Goal: Task Accomplishment & Management: Manage account settings

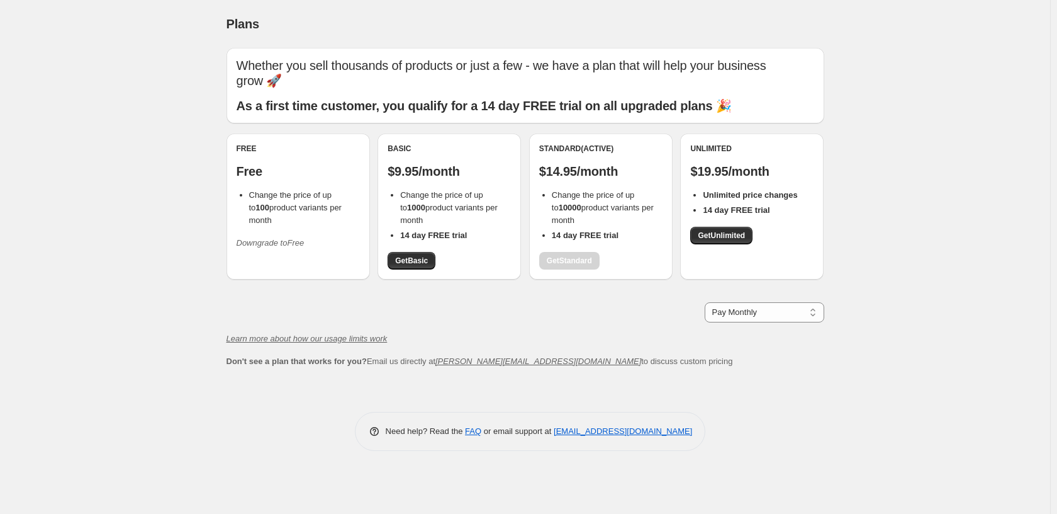
click at [278, 238] on icon "Downgrade to Free" at bounding box center [271, 242] width 68 height 9
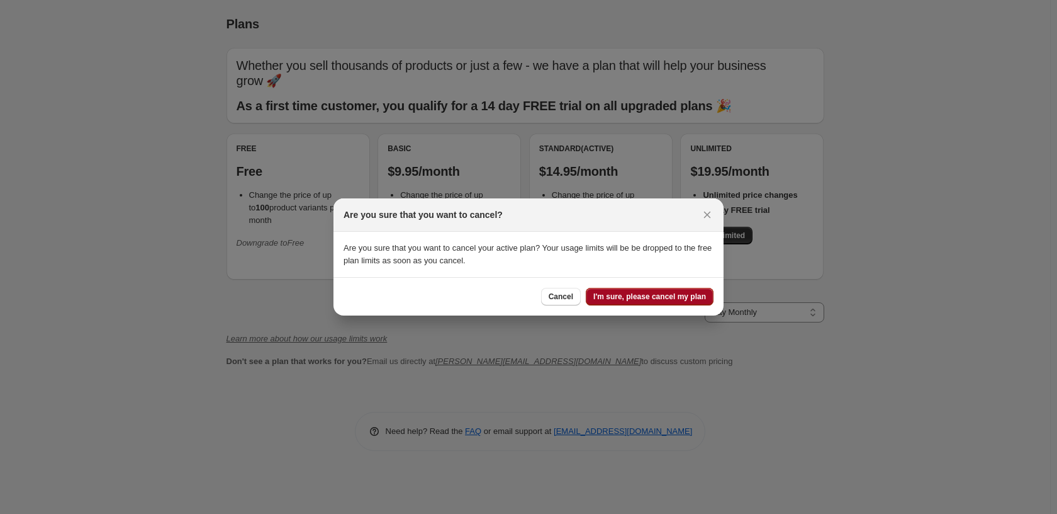
click at [639, 297] on span "I'm sure, please cancel my plan" at bounding box center [649, 296] width 113 height 10
